Goal: Information Seeking & Learning: Learn about a topic

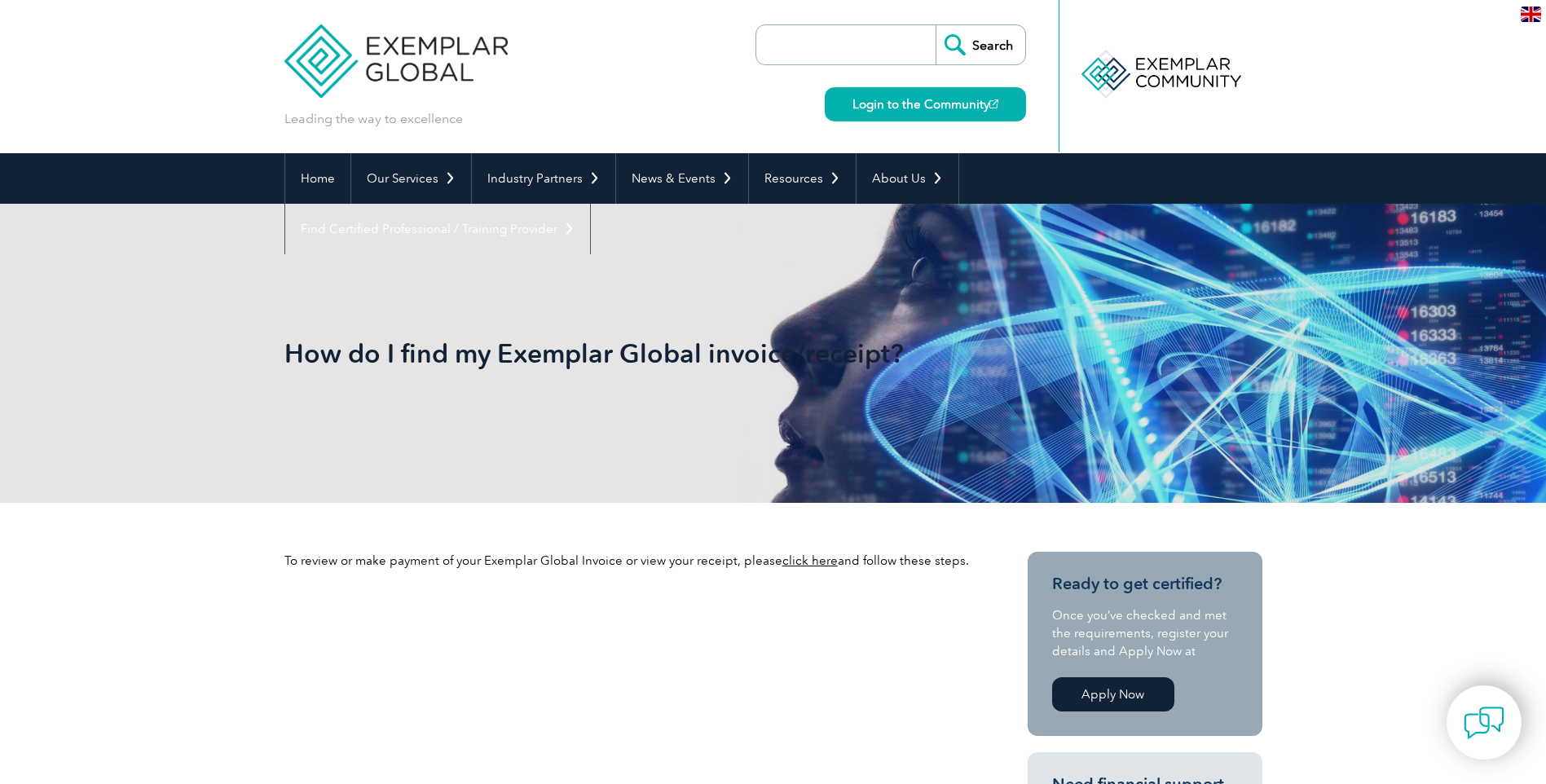
drag, startPoint x: 0, startPoint y: 0, endPoint x: 801, endPoint y: 57, distance: 803.0
click at [801, 57] on input "search" at bounding box center [850, 45] width 171 height 39
type input "find skills assessor"
click at [935, 26] on input "Search" at bounding box center [980, 45] width 90 height 39
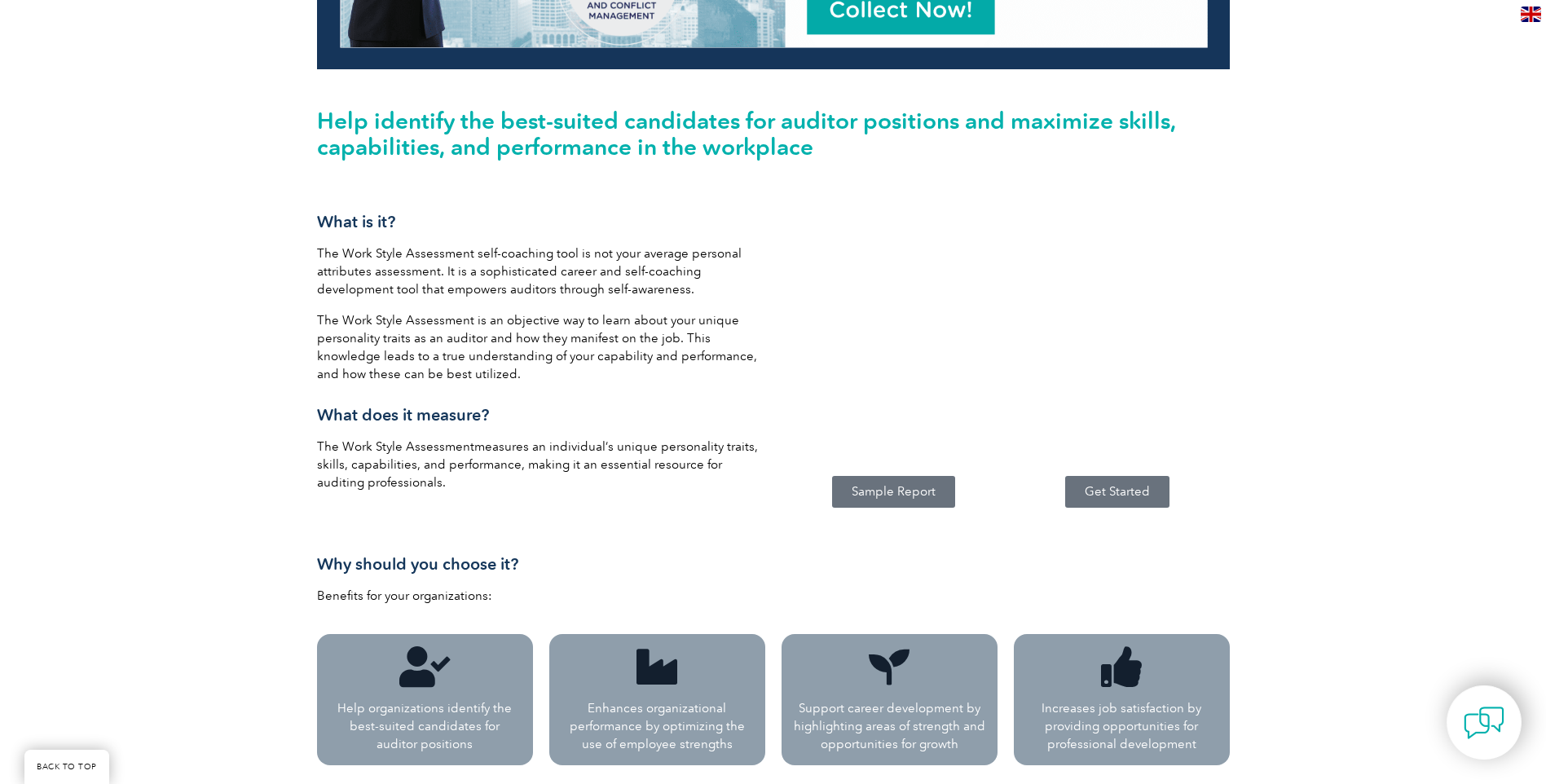
scroll to position [815, 0]
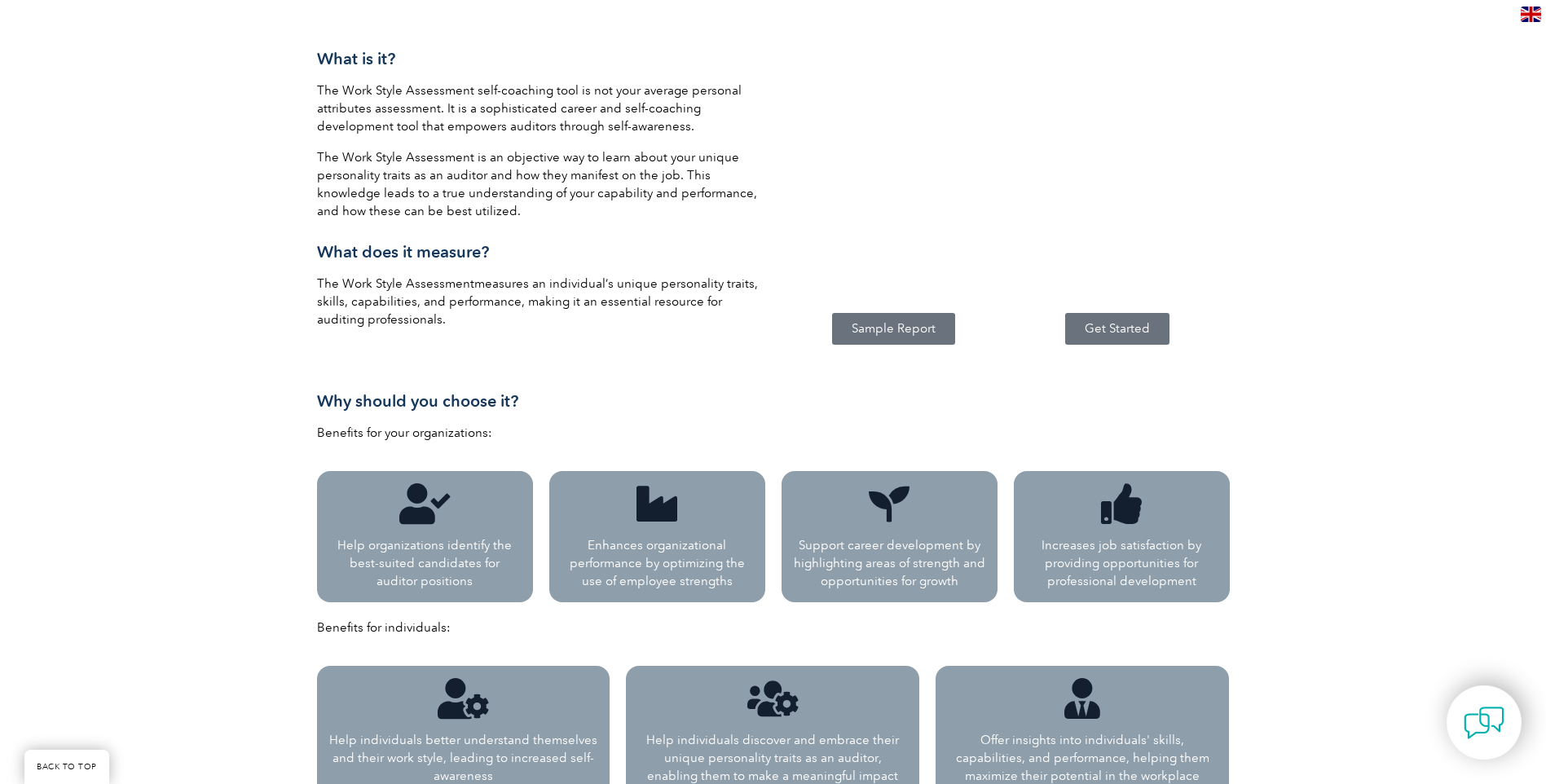
click at [884, 323] on span "Sample Report" at bounding box center [894, 329] width 84 height 12
click at [1127, 324] on span "Get Started" at bounding box center [1118, 329] width 65 height 12
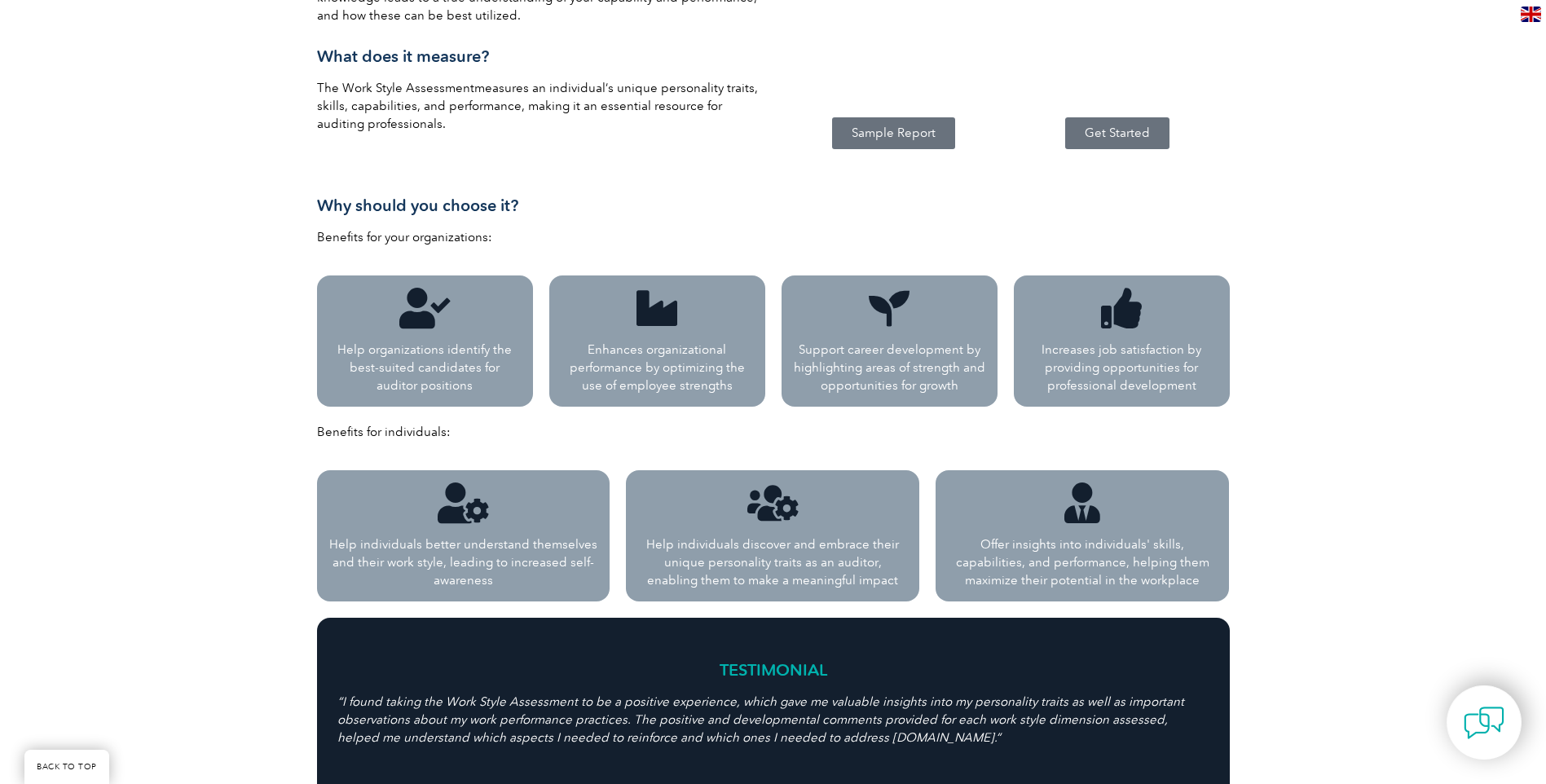
scroll to position [740, 0]
